Goal: Task Accomplishment & Management: Use online tool/utility

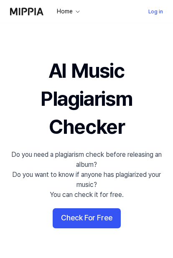
click at [91, 216] on button "Check For Free" at bounding box center [87, 218] width 68 height 20
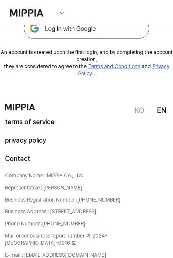
scroll to position [55, 0]
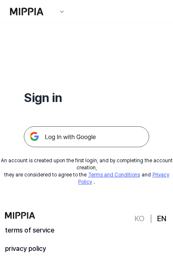
click at [104, 140] on img at bounding box center [86, 136] width 125 height 21
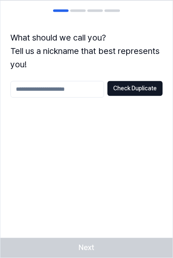
click at [72, 87] on input "text" at bounding box center [57, 89] width 94 height 17
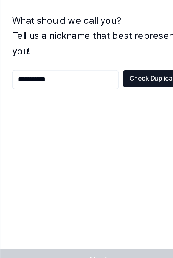
type input "**********"
click at [133, 81] on button "Check Duplicate" at bounding box center [134, 88] width 55 height 15
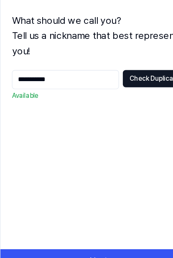
click at [86, 237] on button "Next" at bounding box center [86, 247] width 172 height 20
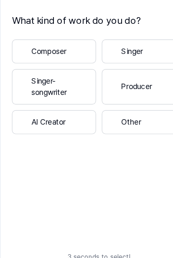
click at [62, 87] on button "Singer-songwriter" at bounding box center [47, 95] width 74 height 31
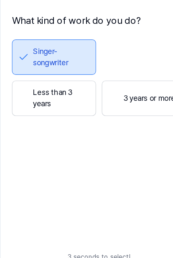
click at [134, 90] on button "3 years or more" at bounding box center [126, 105] width 74 height 31
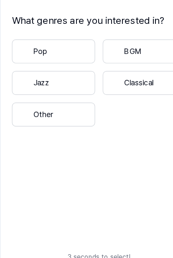
click at [56, 54] on button "Pop" at bounding box center [46, 64] width 73 height 21
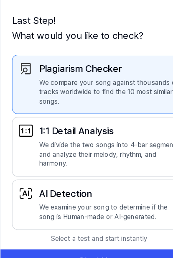
click at [125, 197] on p "We examine your song to determine if the song is Human-made or AI-generated." at bounding box center [95, 205] width 123 height 16
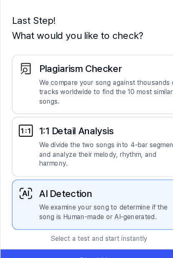
click at [115, 219] on p "Select a test and start instantly" at bounding box center [86, 228] width 172 height 18
click at [117, 219] on p "Select a test and start instantly" at bounding box center [86, 228] width 172 height 18
click at [111, 237] on button "Start Now" at bounding box center [86, 247] width 172 height 20
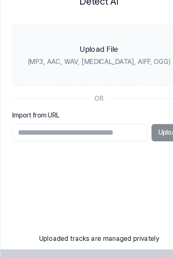
click at [144, 128] on div "Upload" at bounding box center [86, 135] width 152 height 15
click at [94, 58] on div "Upload File" at bounding box center [86, 63] width 33 height 10
click at [0, 0] on input "Upload File (MP3, AAC, WAV, FLAC, AIFF, OGG)" at bounding box center [0, 0] width 0 height 0
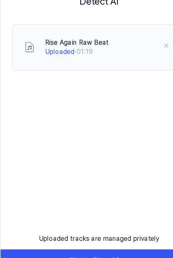
click at [94, 237] on button "Start Checking" at bounding box center [86, 247] width 172 height 20
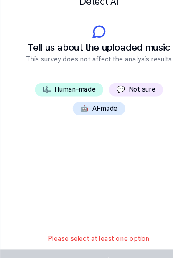
click at [123, 92] on button "💬 Not sure" at bounding box center [118, 98] width 47 height 12
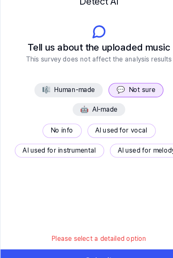
click at [70, 145] on button "AI used for instrumental" at bounding box center [52, 151] width 78 height 13
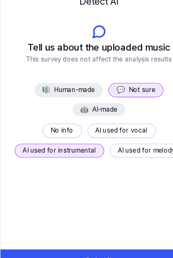
click at [116, 237] on button "Submit" at bounding box center [86, 247] width 172 height 20
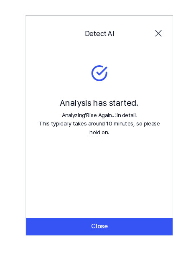
scroll to position [4, 0]
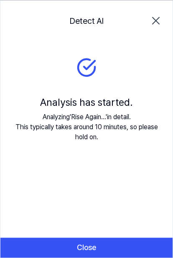
click at [131, 244] on button "Close" at bounding box center [86, 247] width 172 height 20
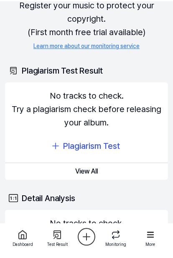
scroll to position [0, 0]
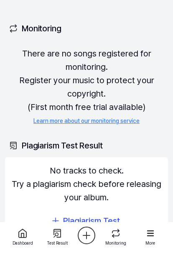
click at [58, 235] on icon at bounding box center [56, 234] width 5 height 5
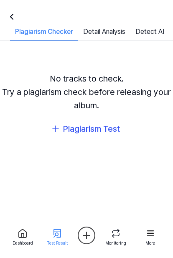
click at [56, 240] on div at bounding box center [57, 233] width 30 height 13
click at [102, 36] on link "Detail Analysis" at bounding box center [104, 34] width 52 height 14
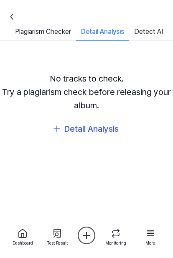
click at [99, 41] on div "Detail Analysis" at bounding box center [102, 34] width 53 height 14
click at [153, 27] on link "Detect AI" at bounding box center [148, 34] width 39 height 14
click at [141, 31] on link "Detect AI" at bounding box center [148, 34] width 39 height 14
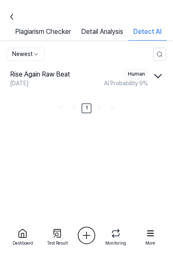
click at [143, 38] on div "Detect AI" at bounding box center [147, 34] width 38 height 14
click at [156, 83] on icon "button" at bounding box center [157, 75] width 13 height 13
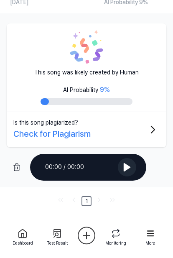
scroll to position [83, 0]
click at [125, 171] on icon at bounding box center [127, 167] width 6 height 8
click at [137, 136] on button "Is this song plagiarized? Check for Plagiarism" at bounding box center [87, 129] width 160 height 35
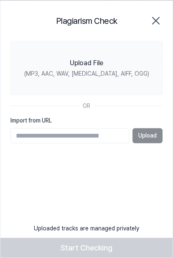
scroll to position [0, 0]
click at [68, 135] on input "Import from URL" at bounding box center [69, 135] width 119 height 15
type input "**********"
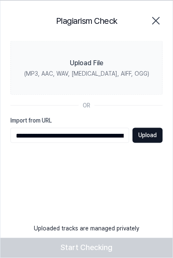
click at [146, 138] on button "Upload" at bounding box center [148, 135] width 30 height 15
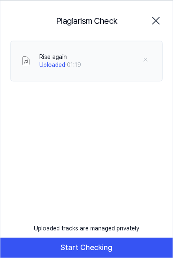
click at [151, 245] on button "Start Checking" at bounding box center [86, 247] width 172 height 20
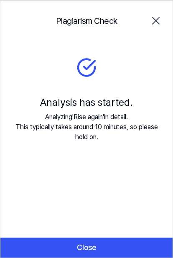
click at [102, 240] on button "Close" at bounding box center [86, 247] width 172 height 20
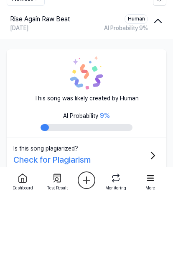
scroll to position [55, 0]
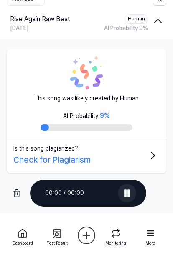
click at [148, 233] on icon at bounding box center [150, 233] width 7 height 6
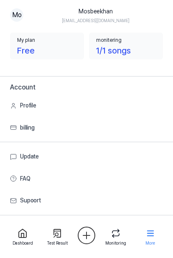
click at [154, 235] on icon at bounding box center [151, 233] width 12 height 12
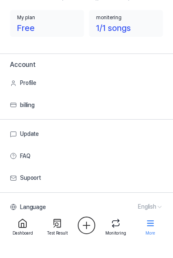
scroll to position [23, 0]
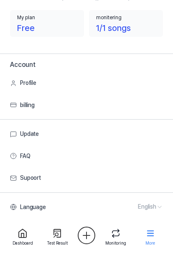
click at [24, 237] on icon at bounding box center [23, 233] width 8 height 8
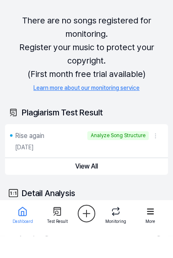
scroll to position [33, 0]
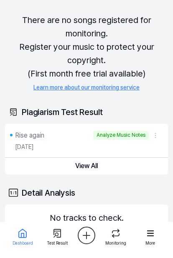
click at [84, 167] on button "View All" at bounding box center [86, 166] width 163 height 17
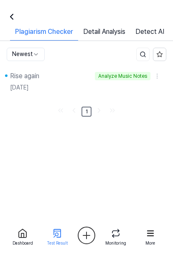
click at [136, 81] on div "Analyze Music Notes" at bounding box center [123, 76] width 56 height 9
click at [144, 145] on html "Dashboard Pricing Update Contact Mosbeekhan Dashboard Plagiarism Checker Detail…" at bounding box center [86, 129] width 173 height 258
click at [125, 81] on div "Analyze Music Notes" at bounding box center [123, 76] width 56 height 9
click at [29, 81] on div "Rise again" at bounding box center [24, 76] width 29 height 10
click at [31, 81] on div "Rise again" at bounding box center [24, 76] width 29 height 10
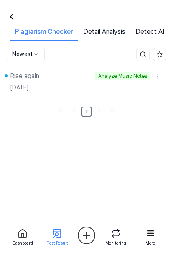
click at [120, 81] on div "Analyze Music Notes" at bounding box center [123, 76] width 56 height 9
click at [131, 81] on div "Analyze Music Notes" at bounding box center [123, 76] width 56 height 9
click at [90, 41] on link "Detail Analysis" at bounding box center [104, 34] width 52 height 14
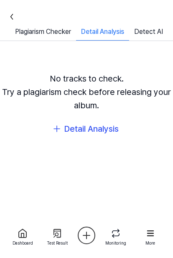
click at [146, 29] on link "Detect AI" at bounding box center [148, 34] width 39 height 14
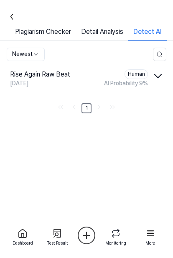
click at [143, 79] on div "Rise Again Raw Beat Human" at bounding box center [79, 74] width 138 height 10
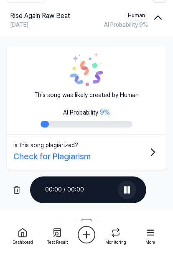
scroll to position [58, 0]
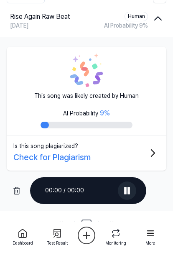
click at [124, 196] on icon at bounding box center [127, 191] width 10 height 10
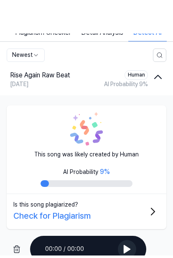
scroll to position [0, 0]
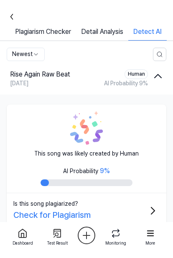
click at [36, 41] on link "Plagiarism Checker" at bounding box center [43, 34] width 66 height 14
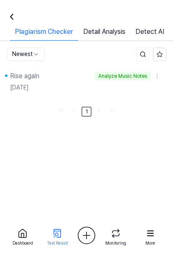
click at [110, 115] on icon "Go to last page" at bounding box center [112, 110] width 8 height 10
click at [97, 115] on icon "Go to next page" at bounding box center [99, 110] width 8 height 10
click at [119, 150] on html "Dashboard Pricing Update Contact Mosbeekhan Dashboard Plagiarism Checker Detail…" at bounding box center [86, 129] width 173 height 258
click at [30, 81] on div "Rise again" at bounding box center [24, 76] width 29 height 10
click at [44, 79] on div "Rise again Analyze Music Notes Sep 9, 2025" at bounding box center [86, 80] width 173 height 33
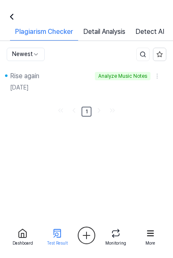
click at [118, 78] on div "Rise again Analyze Music Notes Sep 9, 2025" at bounding box center [86, 80] width 173 height 33
click at [141, 80] on div "Analyze Music Notes" at bounding box center [123, 76] width 56 height 9
click at [135, 81] on div "Analyze Music Notes" at bounding box center [123, 76] width 56 height 9
click at [15, 242] on div "Dashboard" at bounding box center [23, 243] width 20 height 6
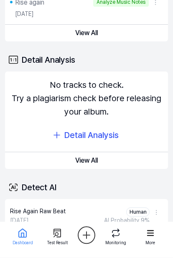
scroll to position [166, 0]
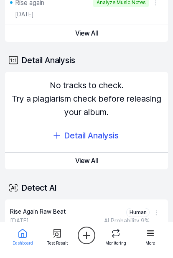
click at [91, 241] on button "View All" at bounding box center [86, 242] width 163 height 17
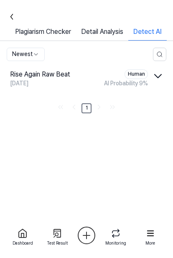
scroll to position [0, 0]
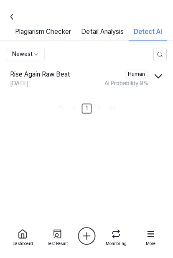
click at [154, 83] on icon "button" at bounding box center [157, 75] width 13 height 13
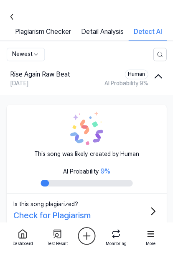
click at [163, 83] on icon "button" at bounding box center [157, 75] width 13 height 13
click at [131, 87] on span "AI Probability" at bounding box center [121, 83] width 34 height 7
click at [28, 88] on div "[DATE]" at bounding box center [19, 83] width 18 height 8
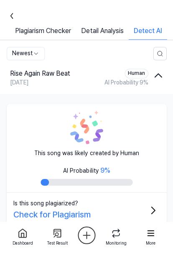
scroll to position [0, 0]
click at [88, 186] on div at bounding box center [87, 182] width 92 height 7
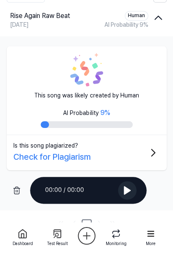
scroll to position [58, 0]
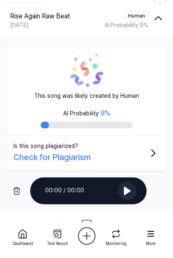
click at [126, 195] on icon at bounding box center [127, 190] width 10 height 10
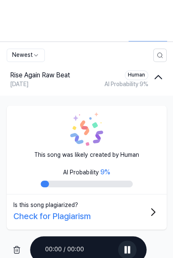
scroll to position [0, 0]
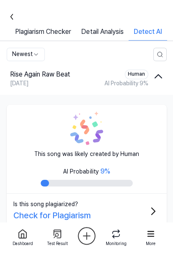
click at [23, 35] on link "Plagiarism Checker" at bounding box center [43, 34] width 66 height 14
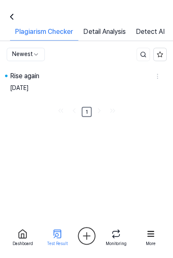
click at [69, 81] on div "Rise again" at bounding box center [80, 76] width 140 height 10
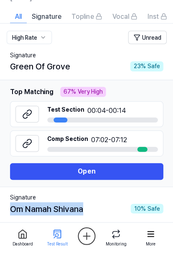
scroll to position [51, 0]
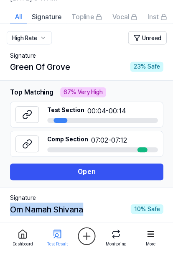
click at [125, 169] on button "Open" at bounding box center [86, 171] width 153 height 17
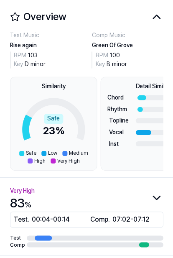
scroll to position [21, 0]
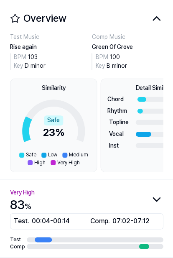
click at [164, 153] on div "Test Music Rise again BPM 103 Key D minor Comp Music Green Of Grove BPM 100 Key…" at bounding box center [86, 102] width 173 height 138
copy div "Green Of Grove"
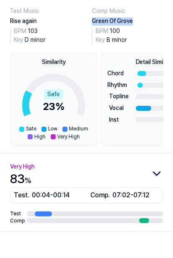
scroll to position [0, 0]
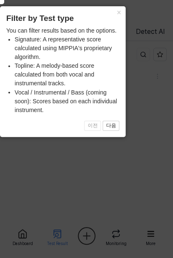
click at [116, 11] on button "×" at bounding box center [118, 12] width 13 height 12
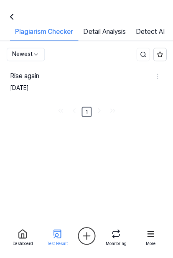
click at [102, 33] on link "Detail Analysis" at bounding box center [104, 34] width 52 height 14
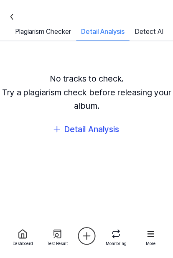
click at [99, 135] on div "Detail Analysis" at bounding box center [91, 128] width 54 height 13
